Goal: Task Accomplishment & Management: Manage account settings

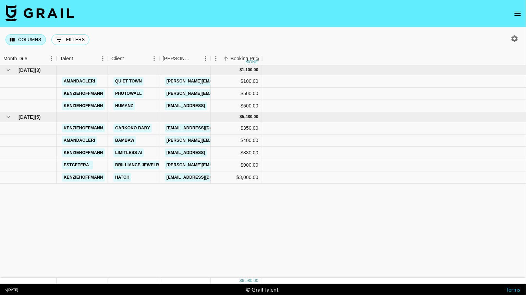
click at [27, 40] on button "Columns" at bounding box center [25, 39] width 40 height 11
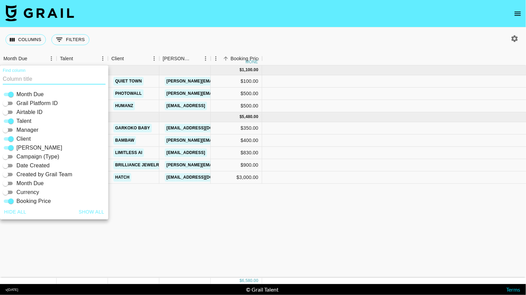
click at [97, 213] on button "Show all" at bounding box center [91, 212] width 31 height 13
checkbox input "true"
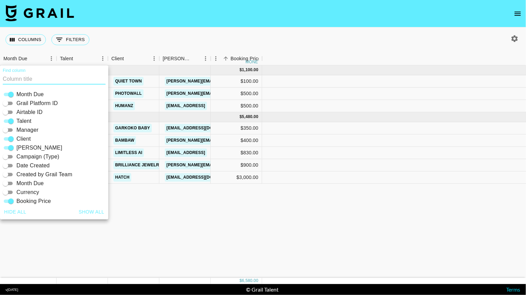
checkbox input "true"
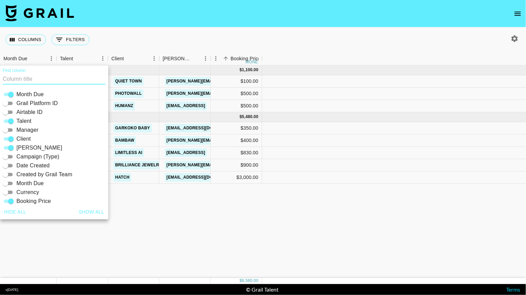
checkbox input "true"
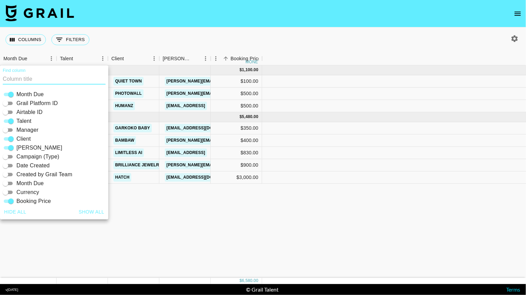
checkbox input "true"
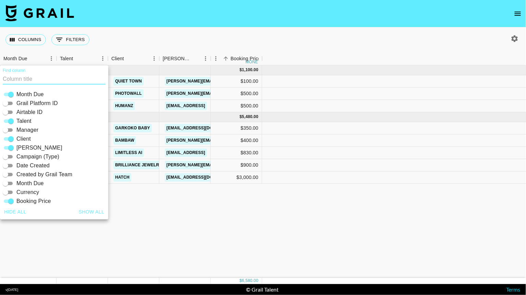
checkbox input "true"
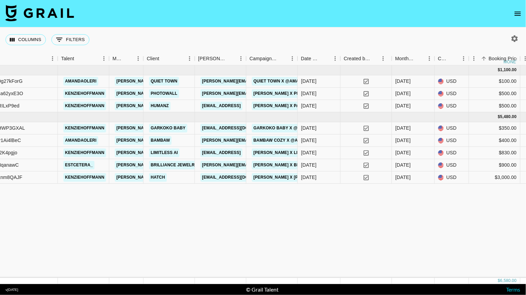
scroll to position [0, 169]
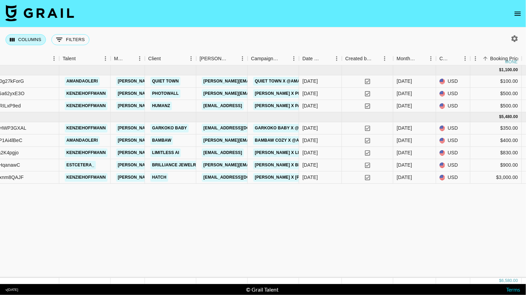
click at [23, 35] on button "Columns" at bounding box center [25, 39] width 40 height 11
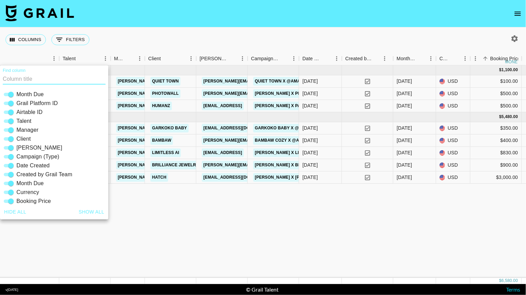
click at [214, 51] on div "Columns 0 Filters + Booking" at bounding box center [263, 39] width 526 height 25
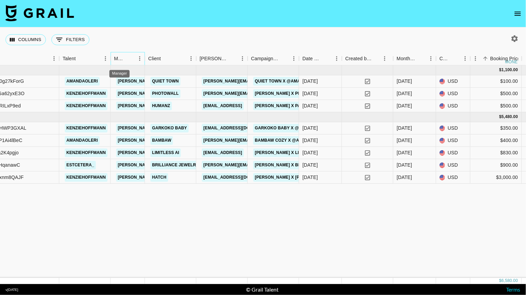
click at [118, 59] on div "Manager" at bounding box center [119, 58] width 11 height 13
click at [117, 57] on div "Manager" at bounding box center [119, 58] width 11 height 13
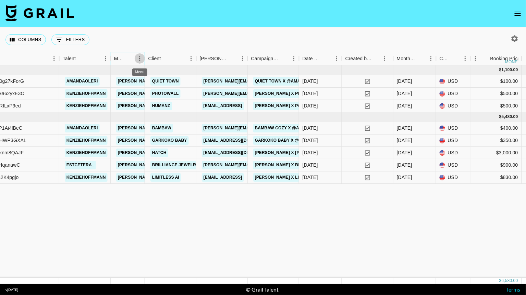
click at [139, 60] on icon "Menu" at bounding box center [139, 58] width 7 height 7
click at [31, 39] on button "Columns" at bounding box center [25, 39] width 40 height 11
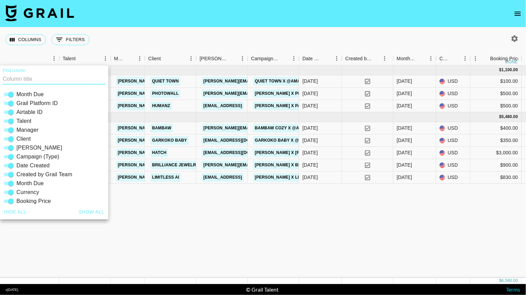
click at [97, 215] on button "Show all" at bounding box center [91, 212] width 31 height 13
click at [101, 214] on button "Show all" at bounding box center [91, 212] width 31 height 13
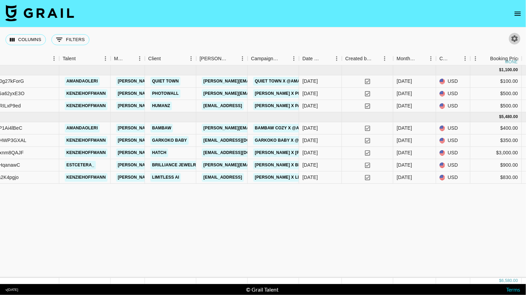
click at [516, 38] on icon "button" at bounding box center [514, 39] width 8 height 8
select select "[DATE]"
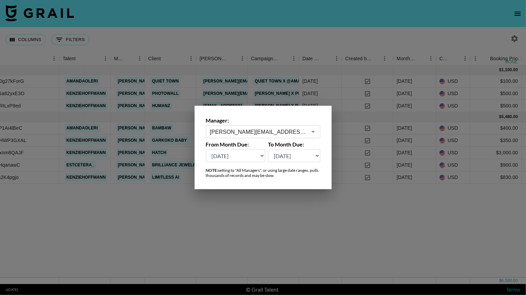
click at [293, 136] on input "[PERSON_NAME][EMAIL_ADDRESS][PERSON_NAME][DOMAIN_NAME]" at bounding box center [258, 132] width 97 height 8
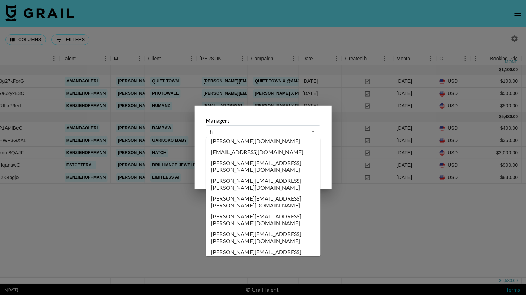
scroll to position [0, 0]
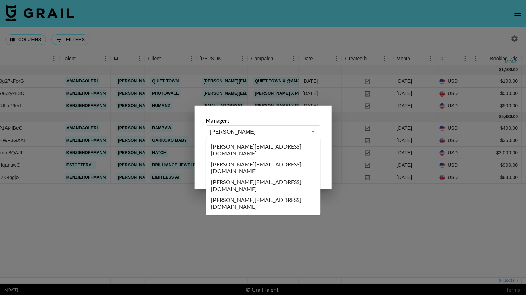
click at [272, 177] on li "[PERSON_NAME][EMAIL_ADDRESS][DOMAIN_NAME]" at bounding box center [263, 186] width 115 height 18
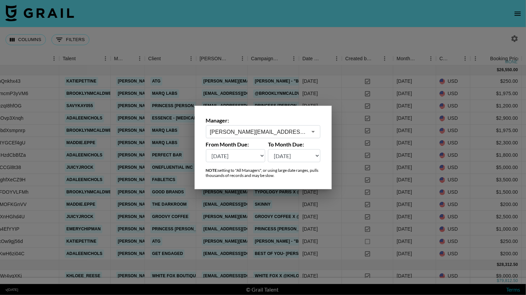
type input "[PERSON_NAME][EMAIL_ADDRESS][DOMAIN_NAME]"
click at [267, 18] on div at bounding box center [263, 147] width 526 height 295
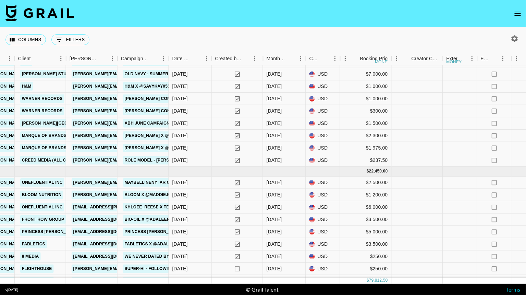
scroll to position [307, 299]
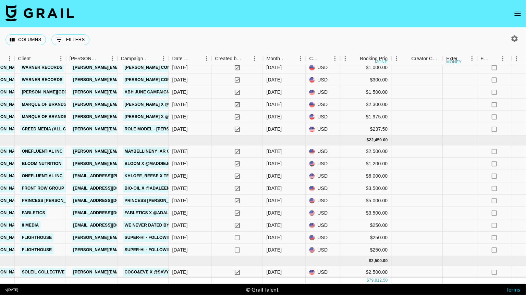
click at [91, 161] on link "[PERSON_NAME][EMAIL_ADDRESS][DOMAIN_NAME]" at bounding box center [128, 164] width 112 height 9
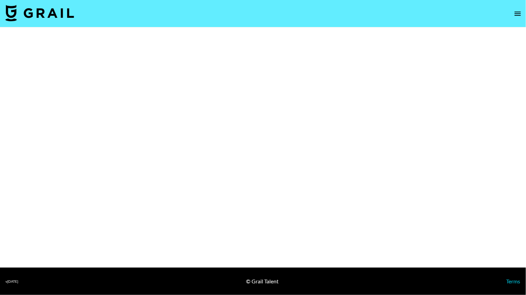
select select "Brand"
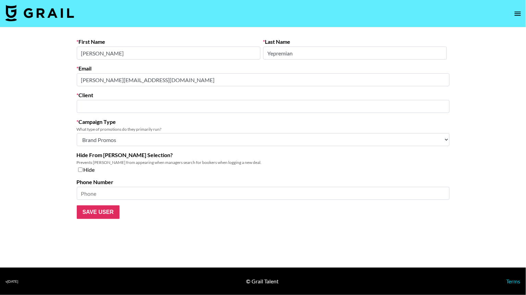
type input "Bloom Nutrition"
